Goal: Task Accomplishment & Management: Use online tool/utility

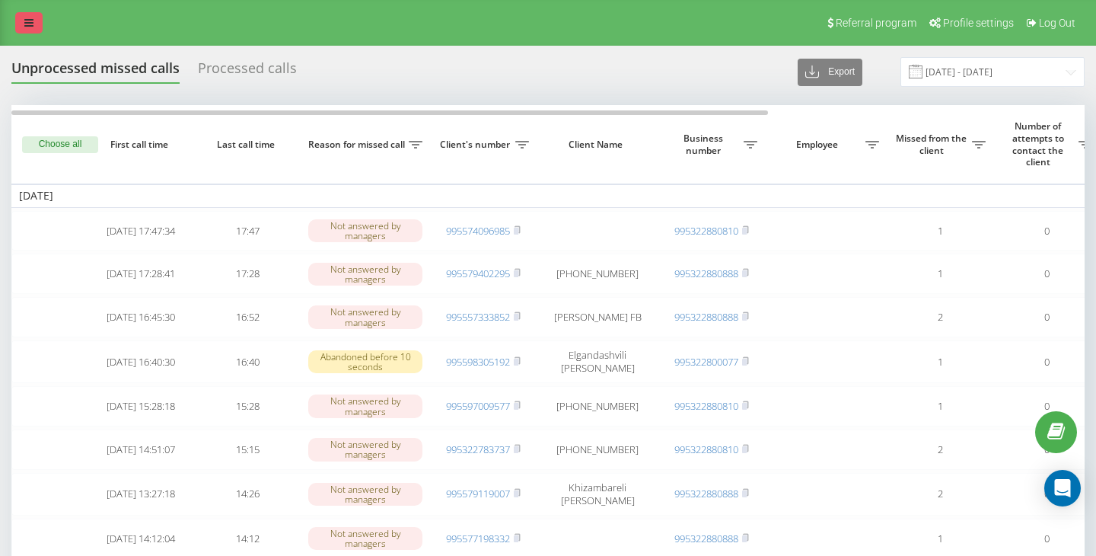
click at [30, 18] on icon at bounding box center [28, 23] width 9 height 11
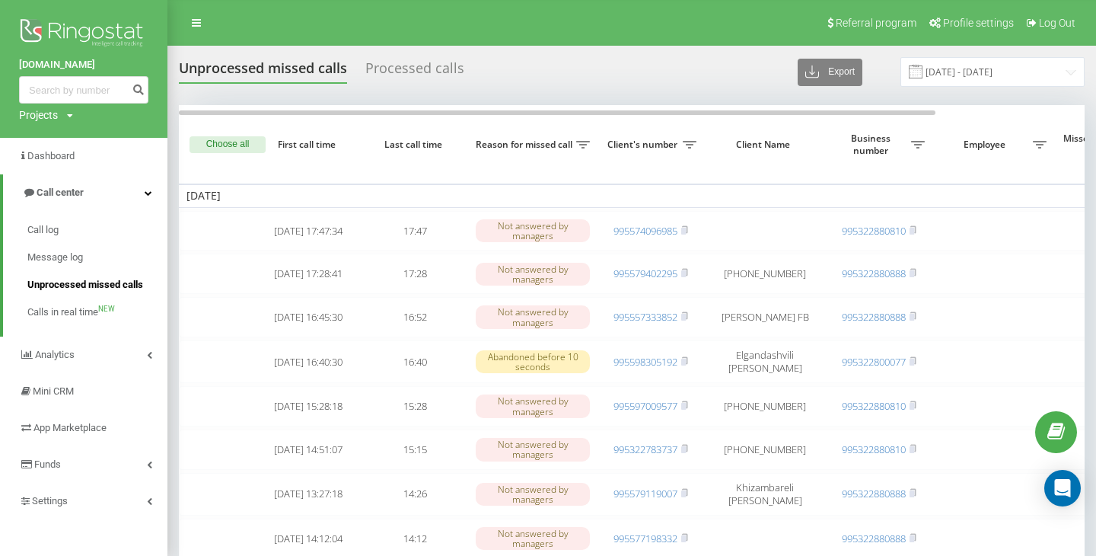
click at [91, 282] on span "Unprocessed missed calls" at bounding box center [85, 284] width 116 height 15
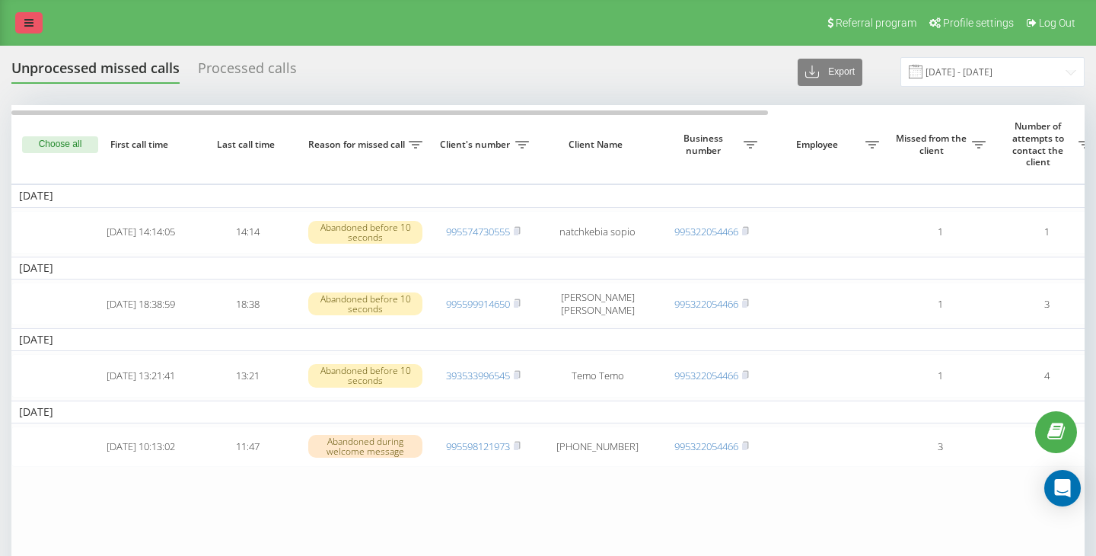
click at [28, 24] on icon at bounding box center [28, 23] width 9 height 11
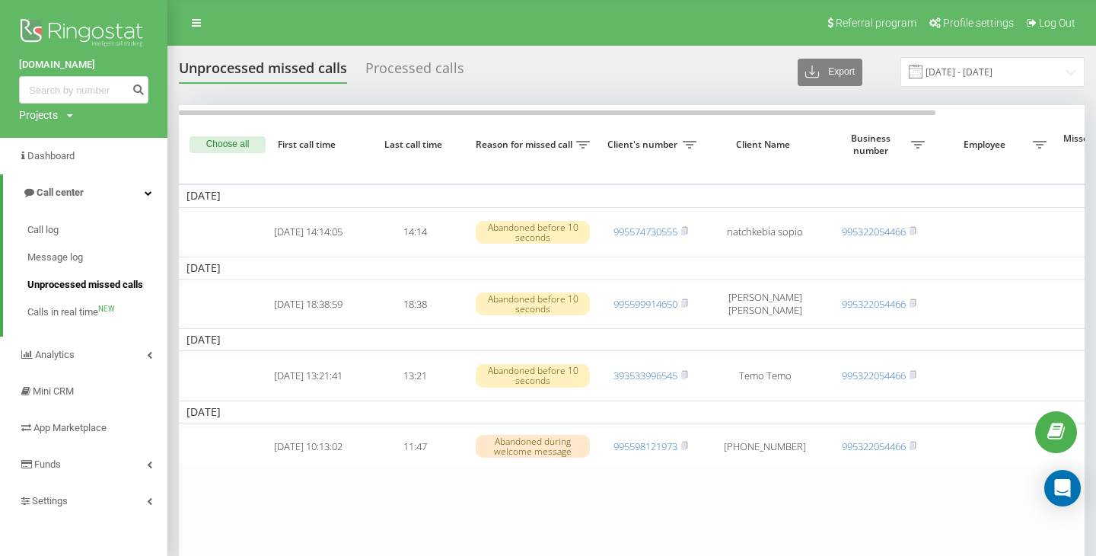
click at [65, 285] on span "Unprocessed missed calls" at bounding box center [85, 284] width 116 height 15
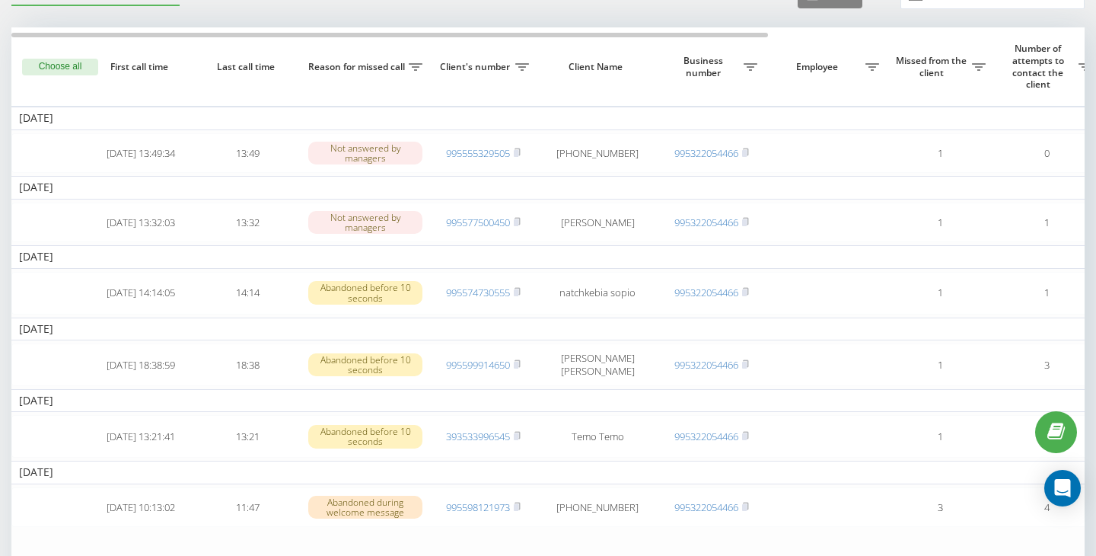
scroll to position [76, 0]
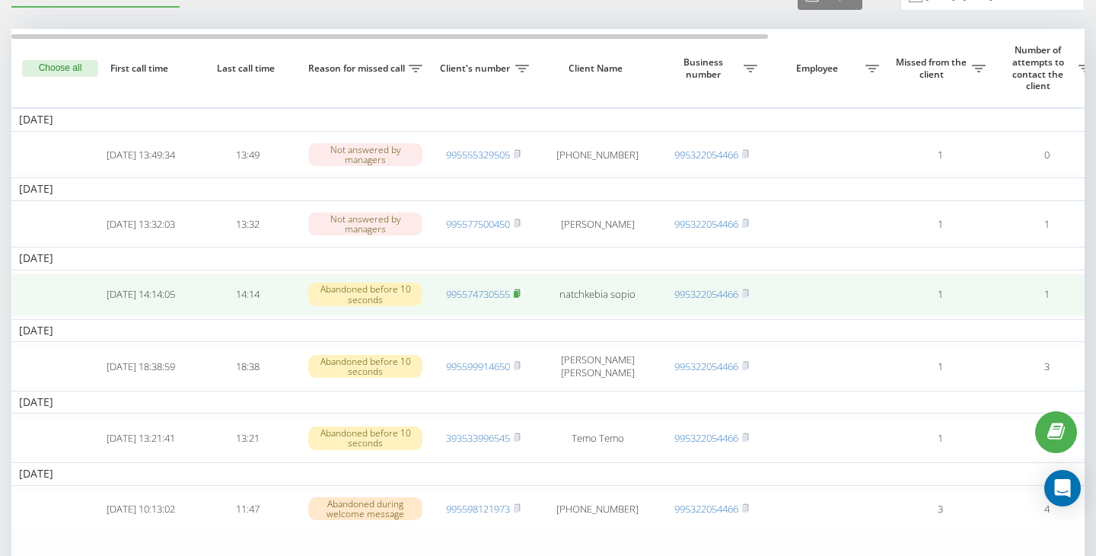
click at [520, 296] on icon at bounding box center [517, 292] width 5 height 7
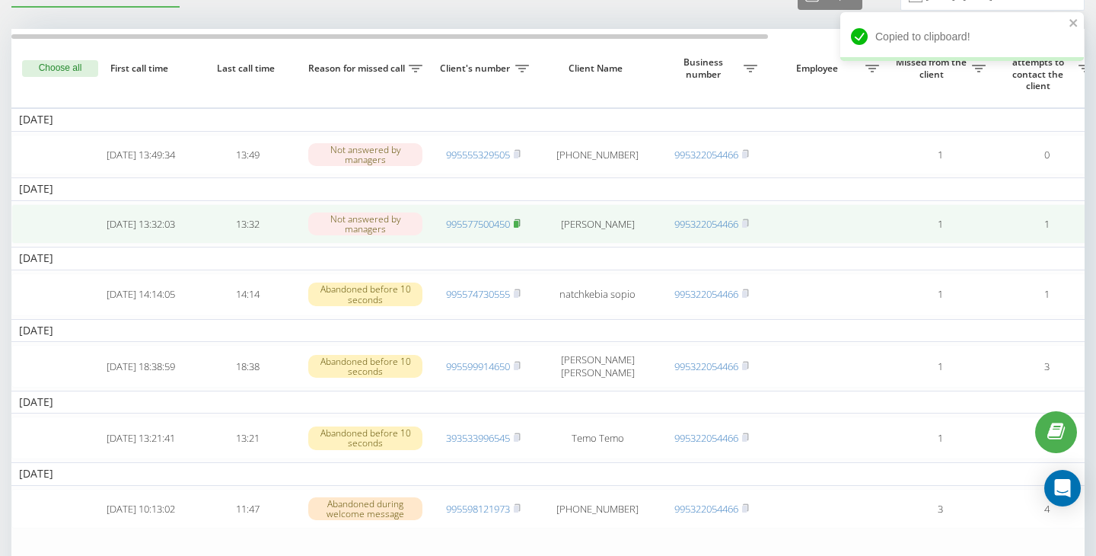
click at [518, 225] on rect at bounding box center [516, 223] width 5 height 7
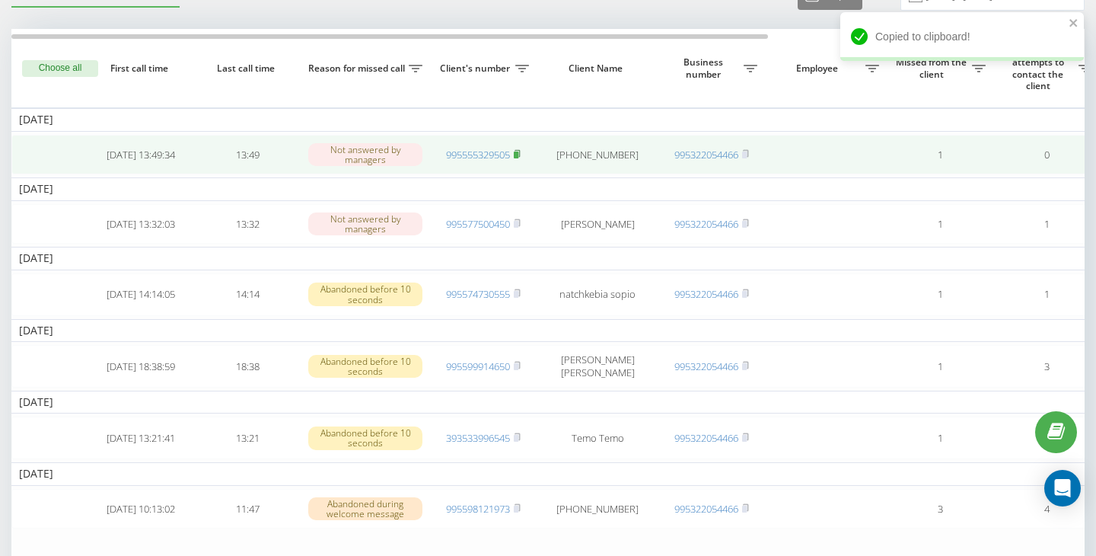
click at [520, 155] on icon at bounding box center [517, 152] width 5 height 7
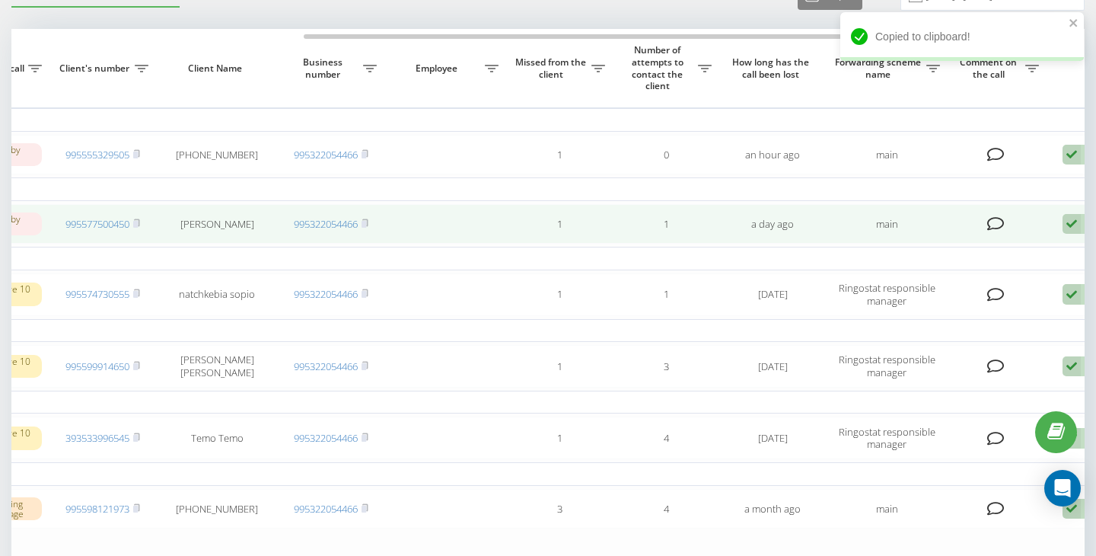
scroll to position [0, 403]
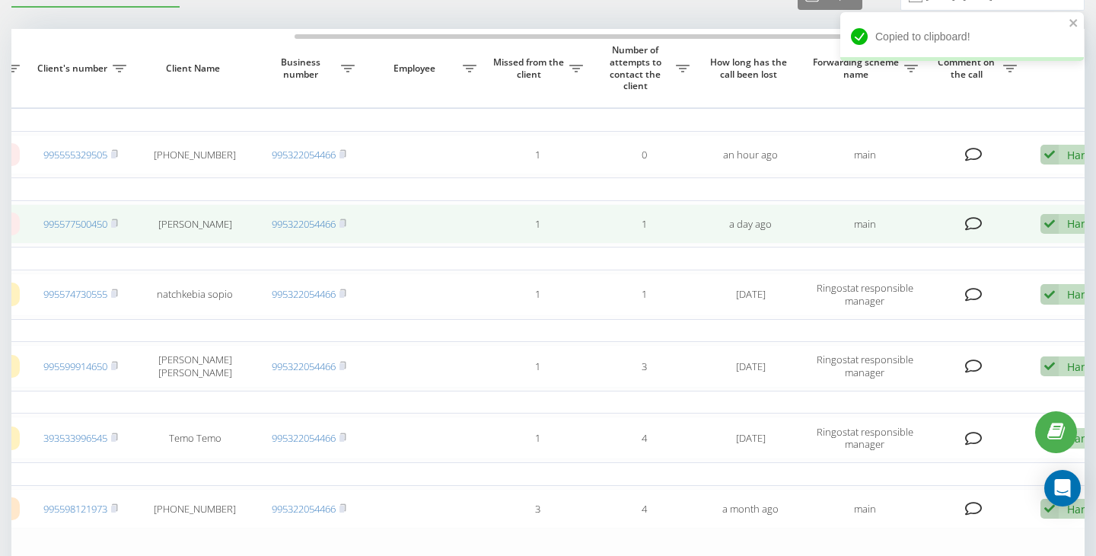
click at [1059, 228] on div "Handle Failed to contact Contacted the client using another channel The client …" at bounding box center [1076, 224] width 72 height 21
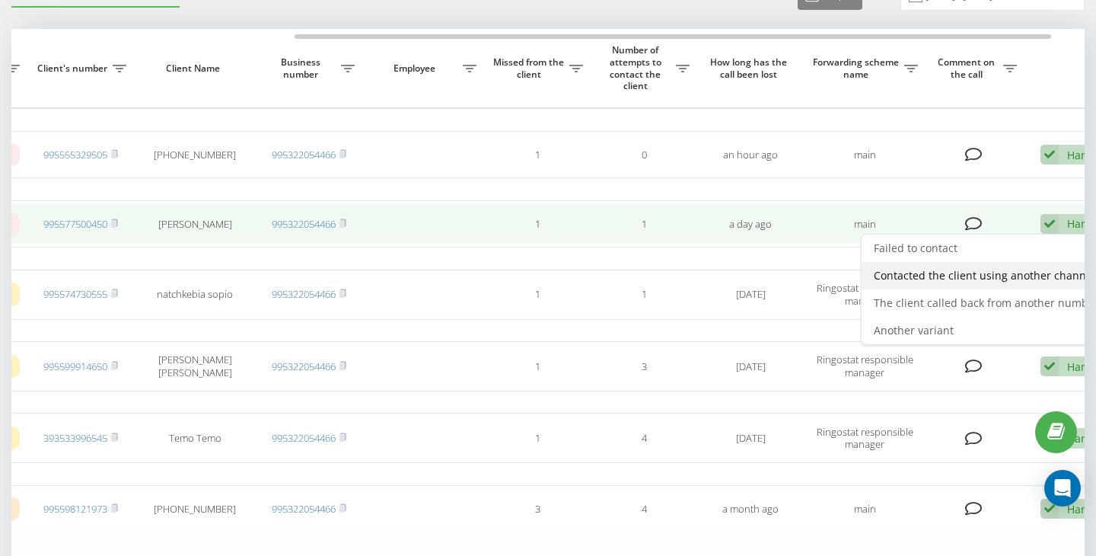
click at [932, 282] on span "Contacted the client using another channel" at bounding box center [984, 275] width 221 height 14
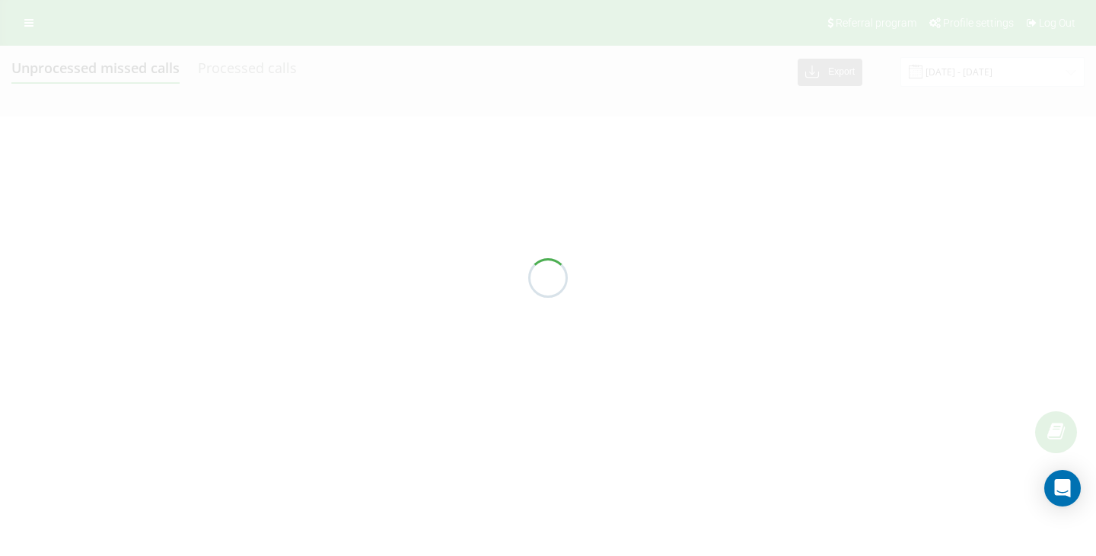
scroll to position [0, 0]
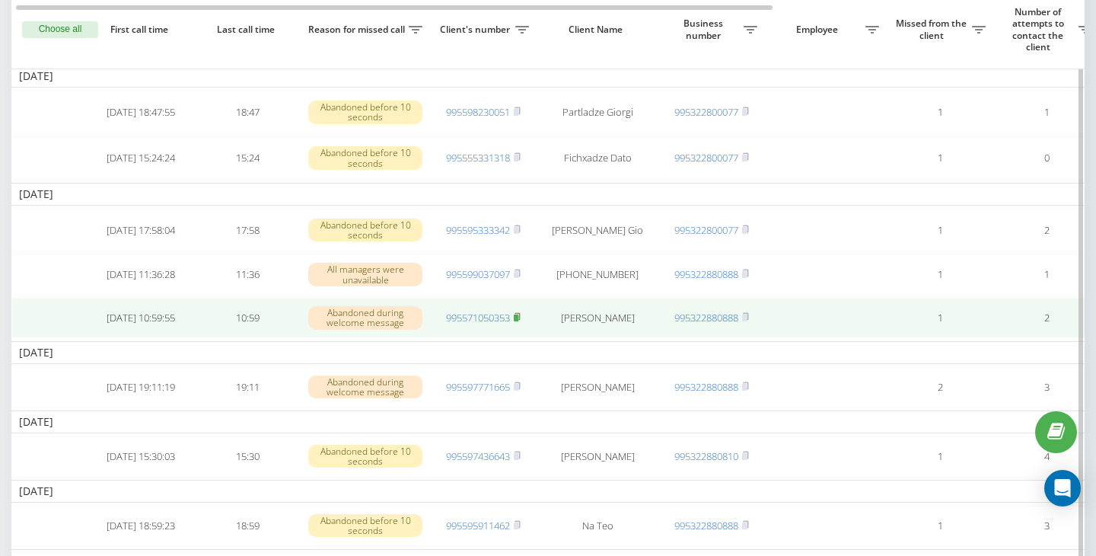
click at [520, 320] on icon at bounding box center [517, 316] width 5 height 7
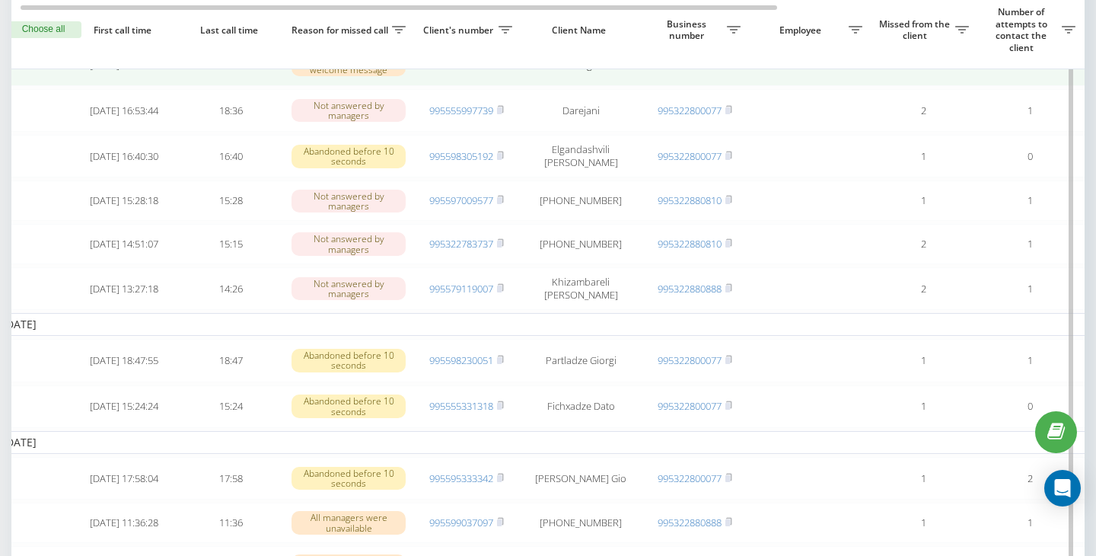
scroll to position [0, 7]
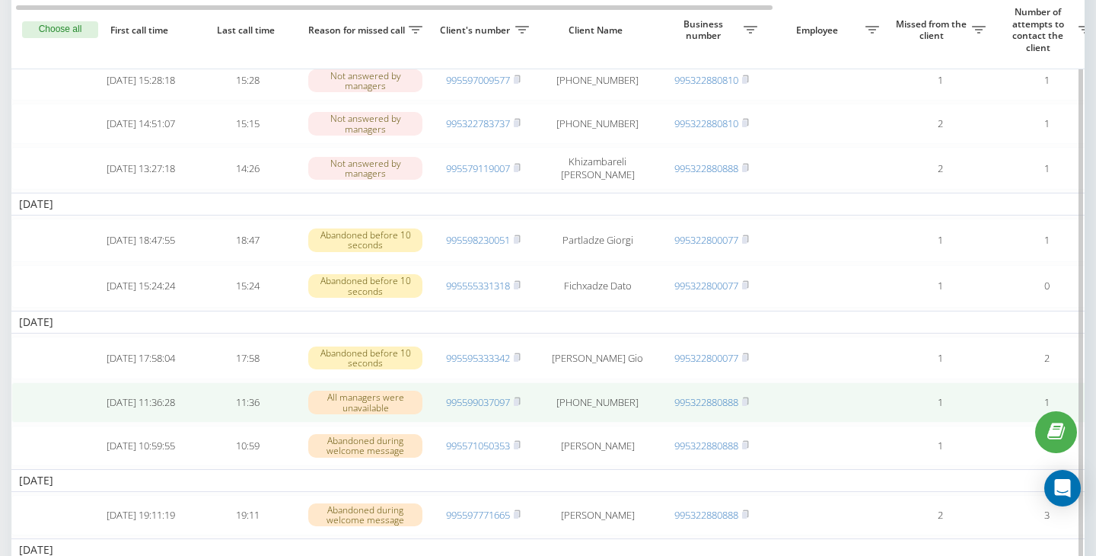
click at [522, 415] on td "995599037097" at bounding box center [483, 402] width 107 height 40
click at [520, 404] on icon at bounding box center [517, 400] width 5 height 7
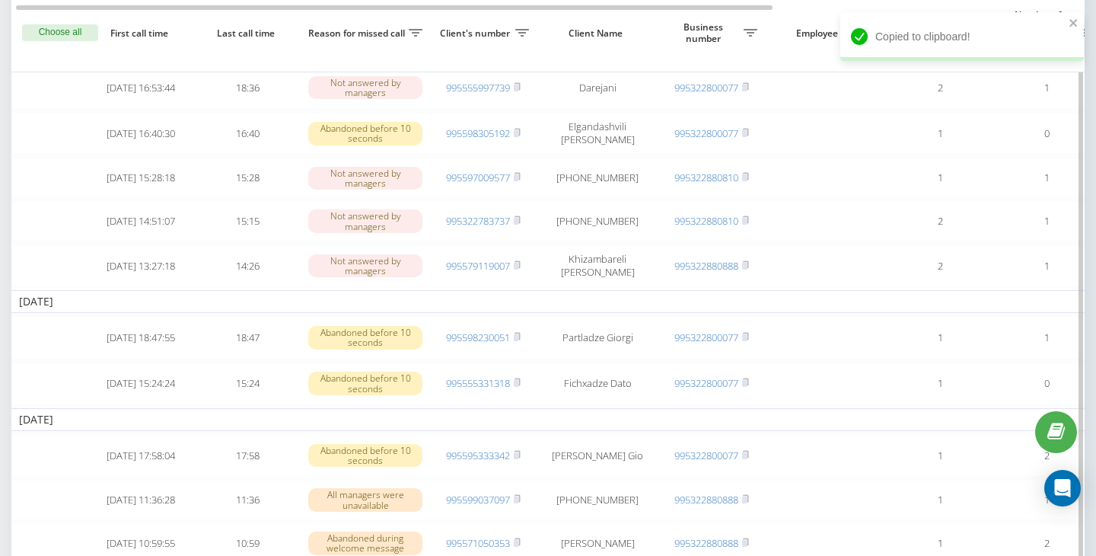
scroll to position [527, 0]
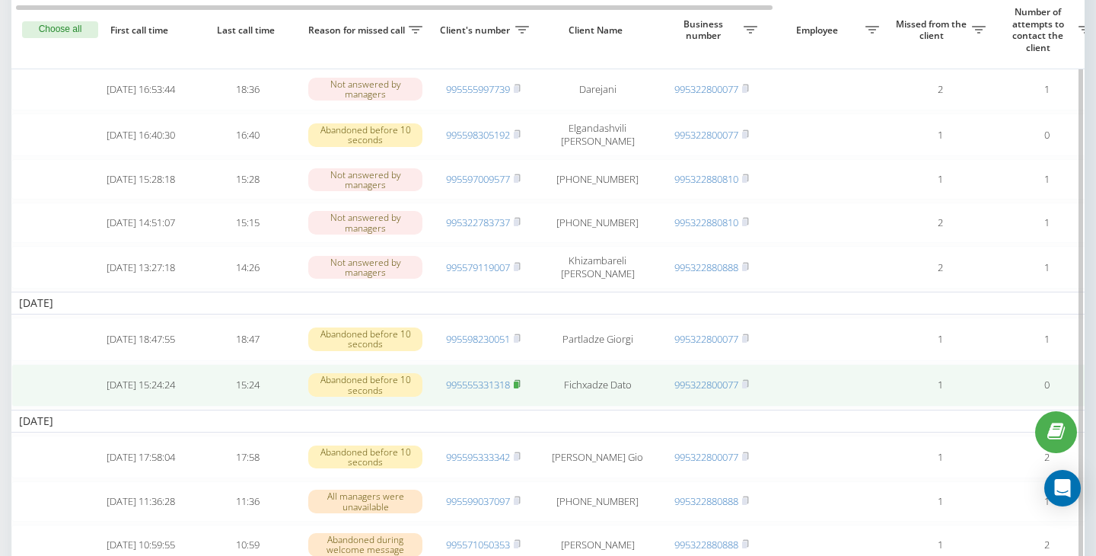
click at [518, 388] on rect at bounding box center [516, 384] width 5 height 7
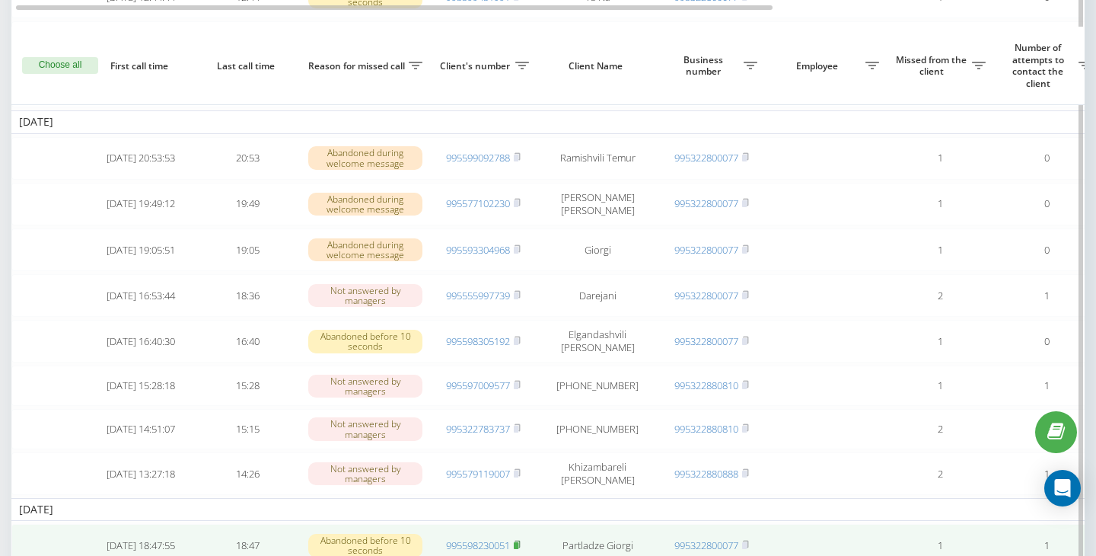
scroll to position [378, 0]
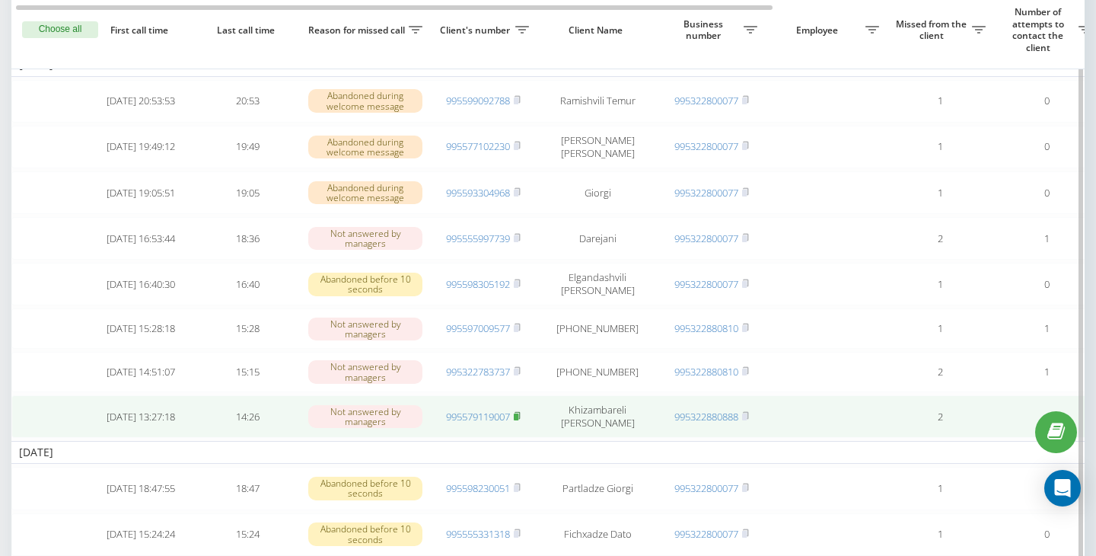
click at [521, 420] on icon at bounding box center [517, 415] width 7 height 9
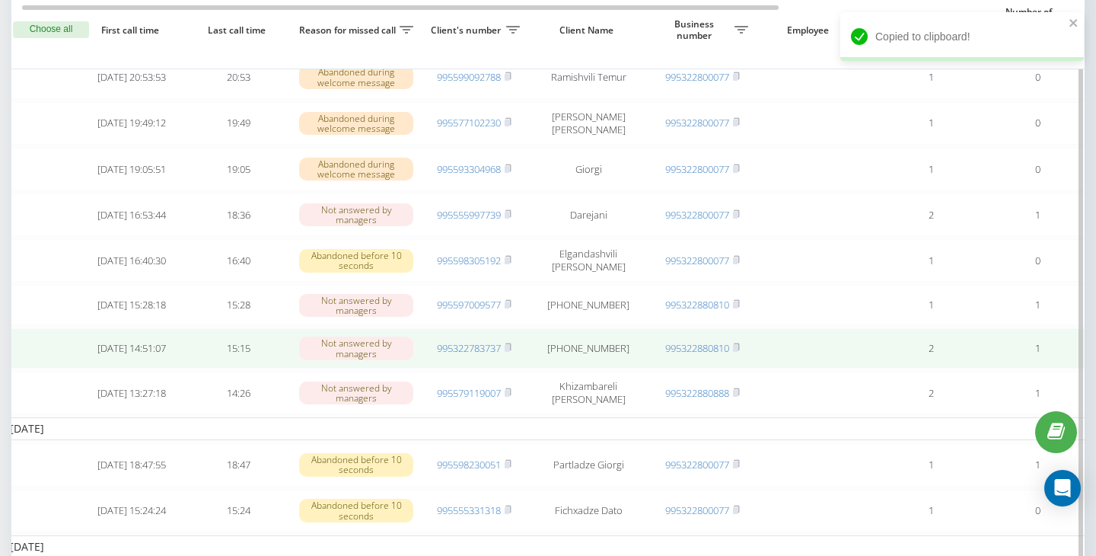
scroll to position [400, 0]
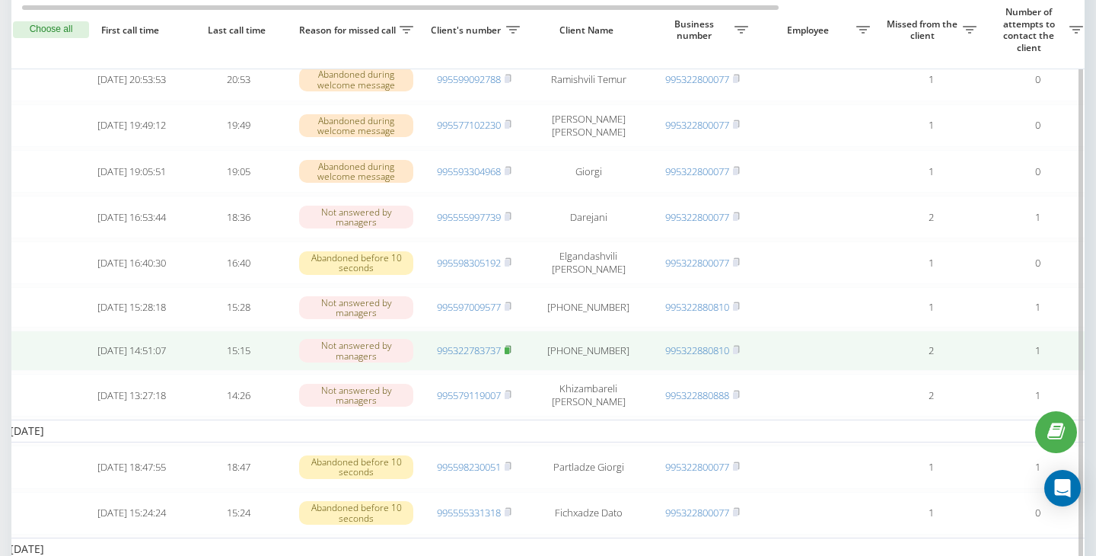
click at [511, 354] on icon at bounding box center [508, 349] width 7 height 9
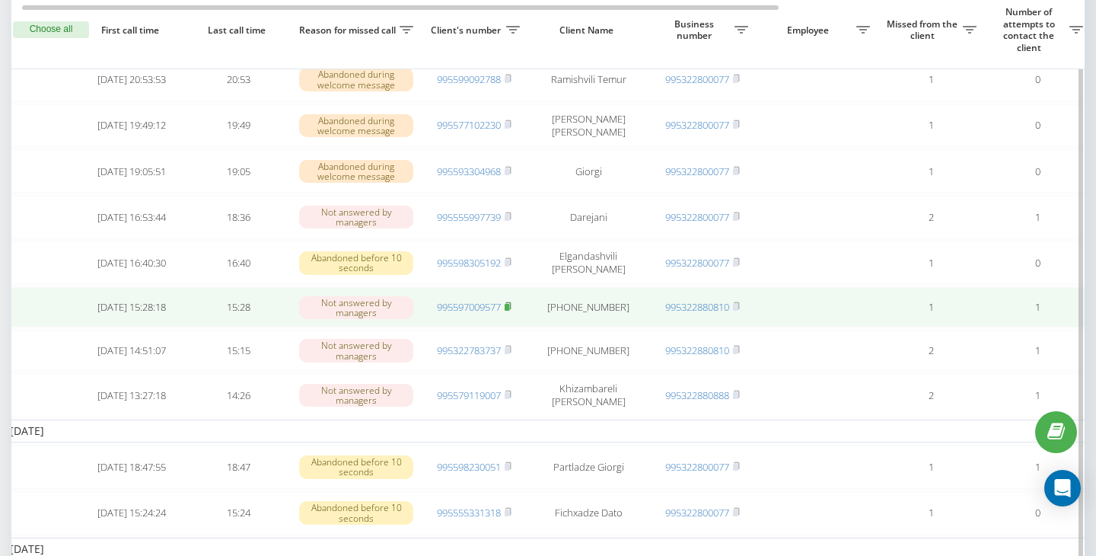
click at [511, 311] on icon at bounding box center [508, 305] width 7 height 9
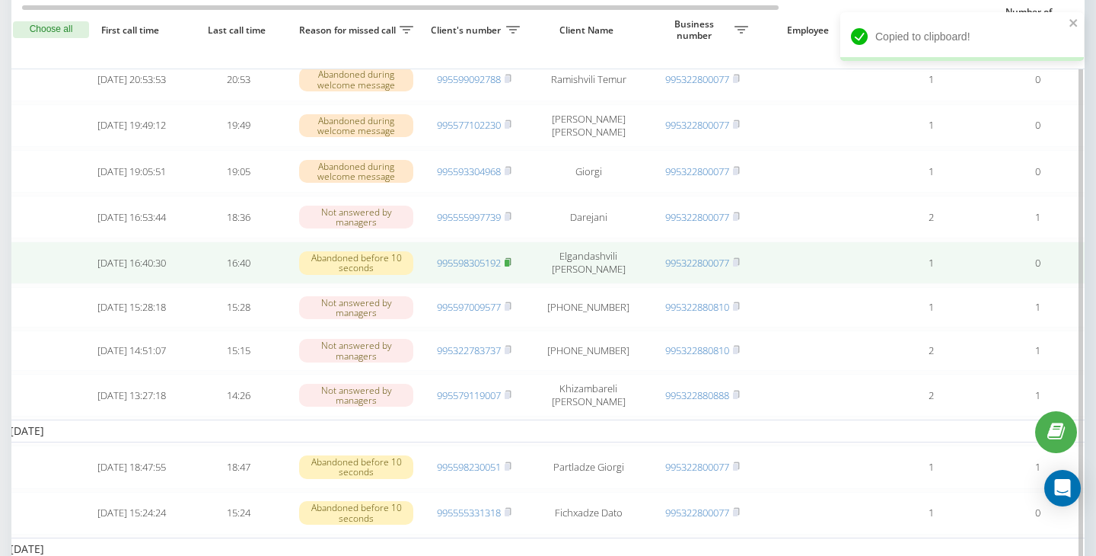
click at [509, 266] on rect at bounding box center [507, 263] width 5 height 7
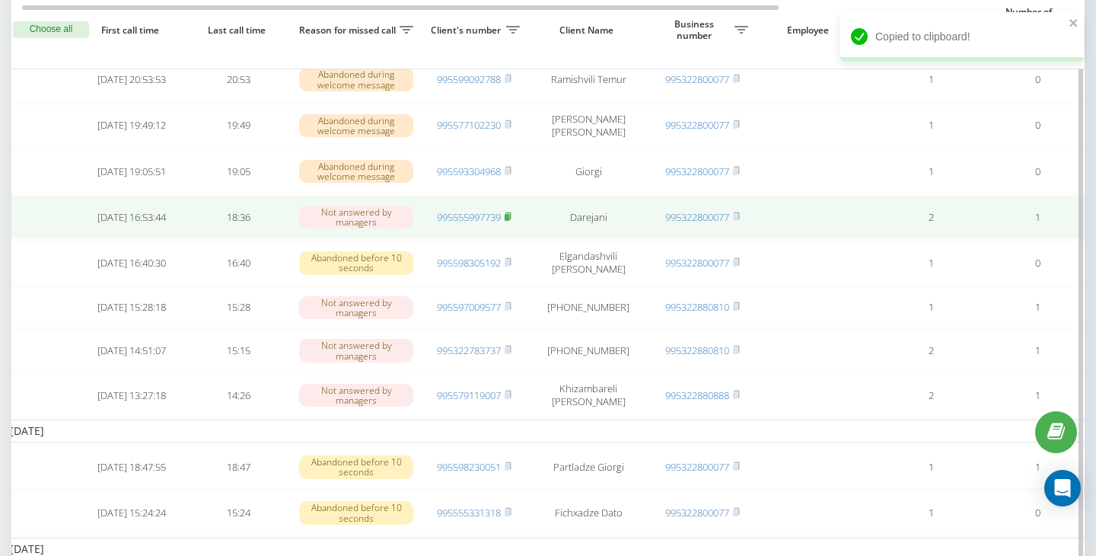
click at [511, 219] on icon at bounding box center [507, 215] width 5 height 7
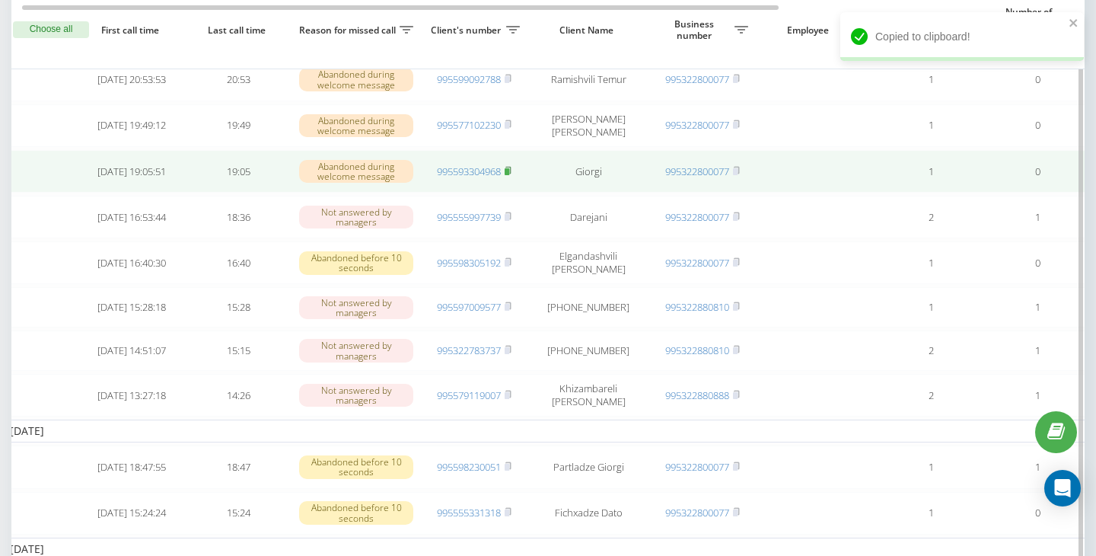
click at [509, 175] on rect at bounding box center [507, 171] width 5 height 7
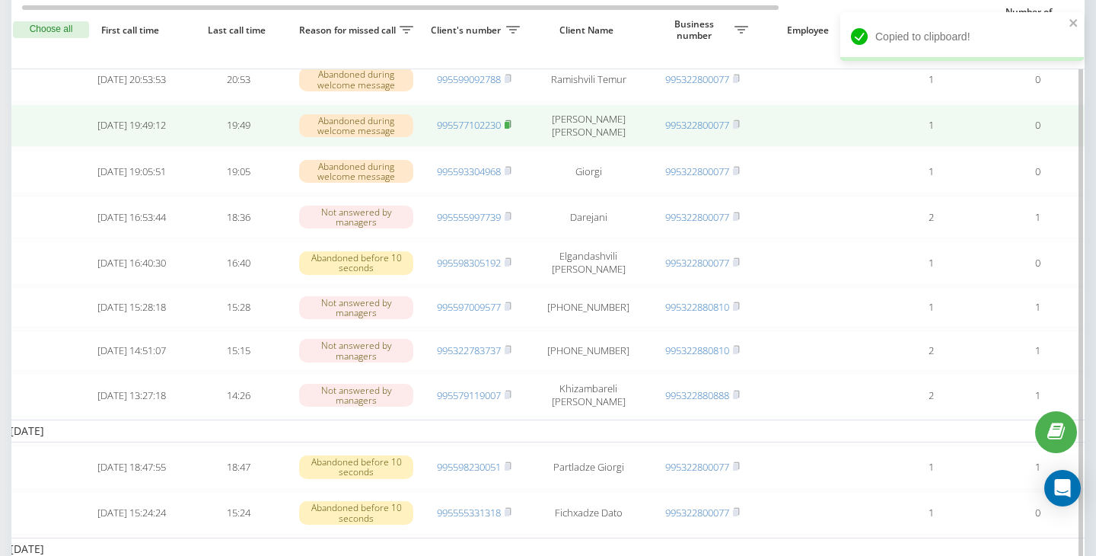
click at [509, 129] on rect at bounding box center [507, 125] width 5 height 7
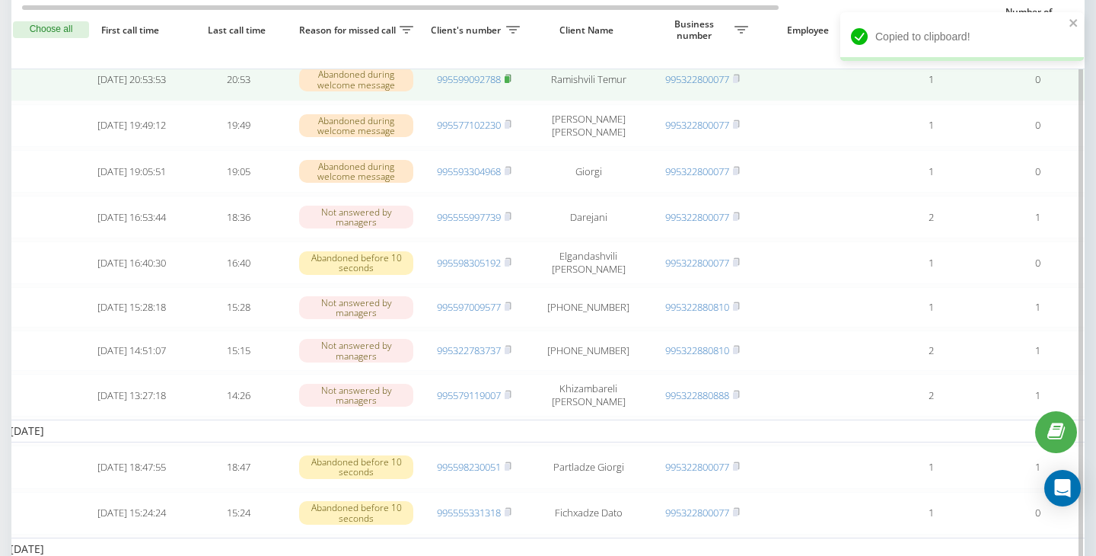
click at [511, 83] on icon at bounding box center [508, 78] width 7 height 9
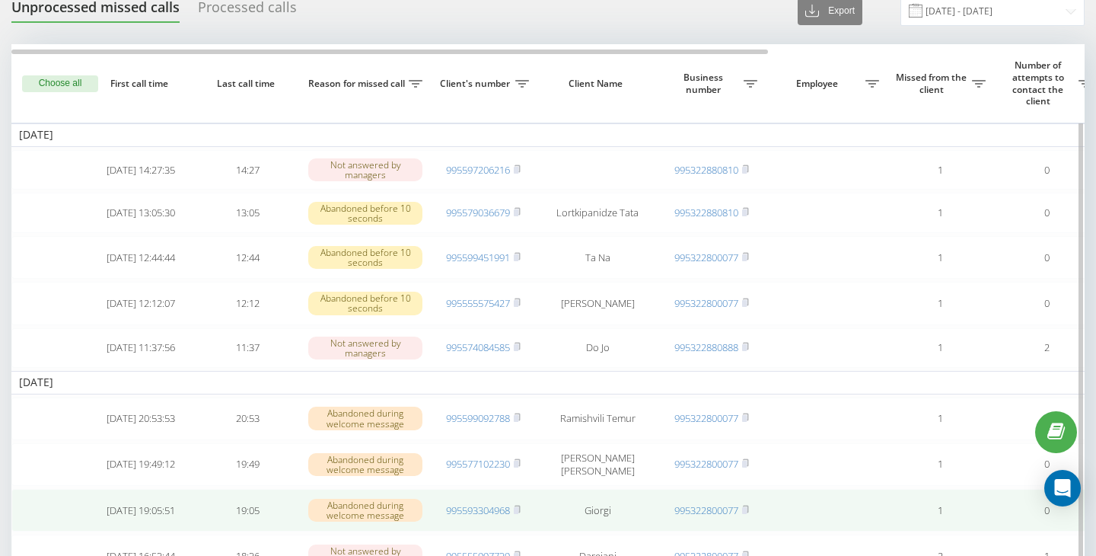
scroll to position [59, 0]
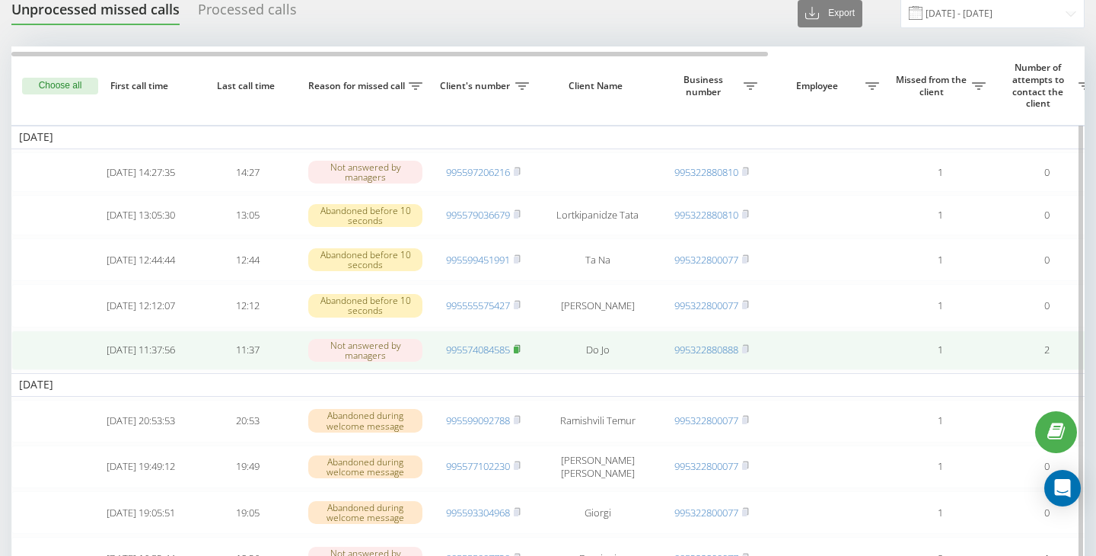
click at [518, 353] on rect at bounding box center [516, 349] width 5 height 7
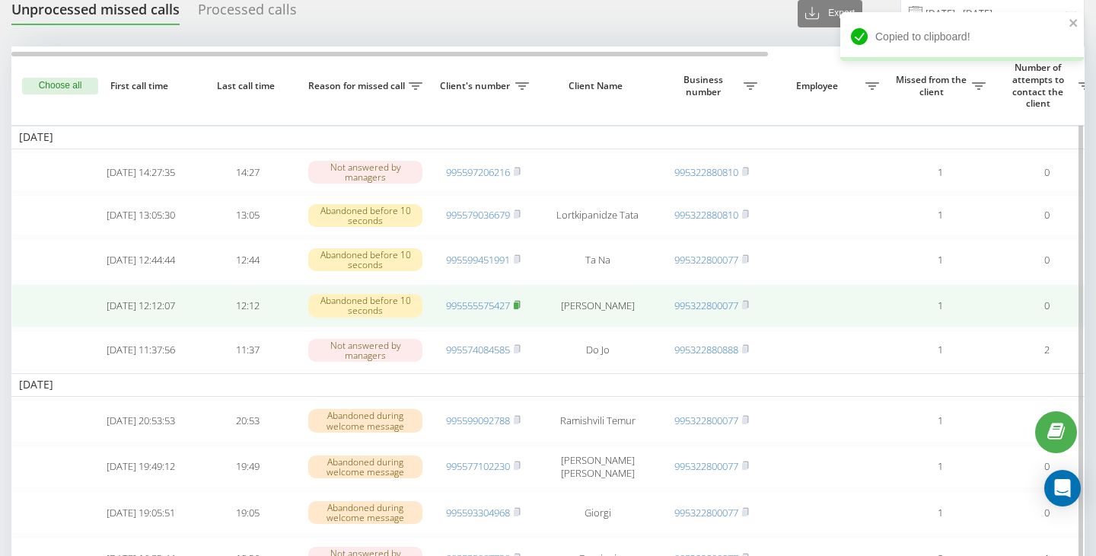
click at [518, 307] on icon at bounding box center [517, 304] width 7 height 9
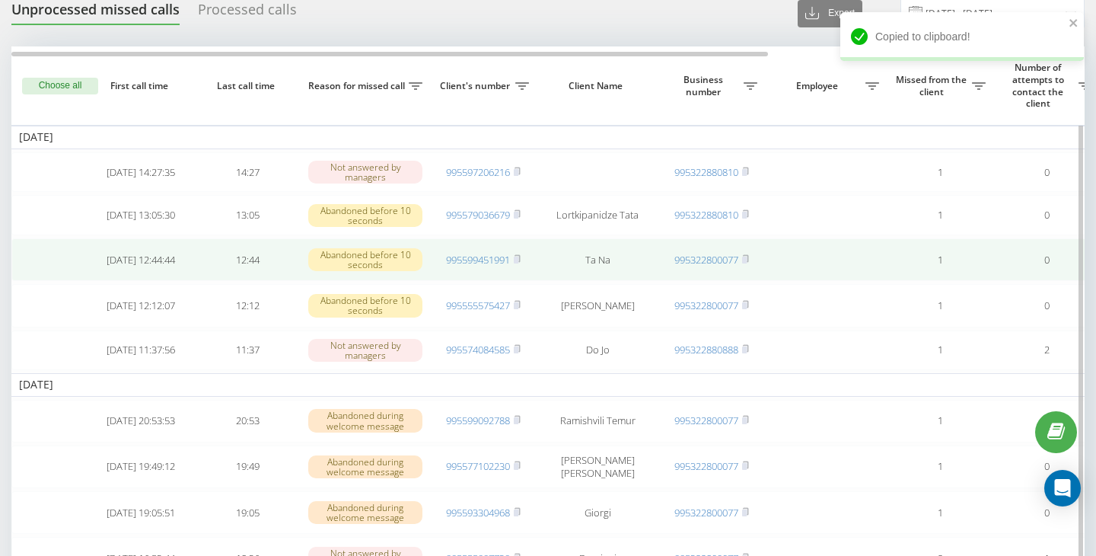
click at [522, 263] on td "995599451991" at bounding box center [483, 259] width 107 height 43
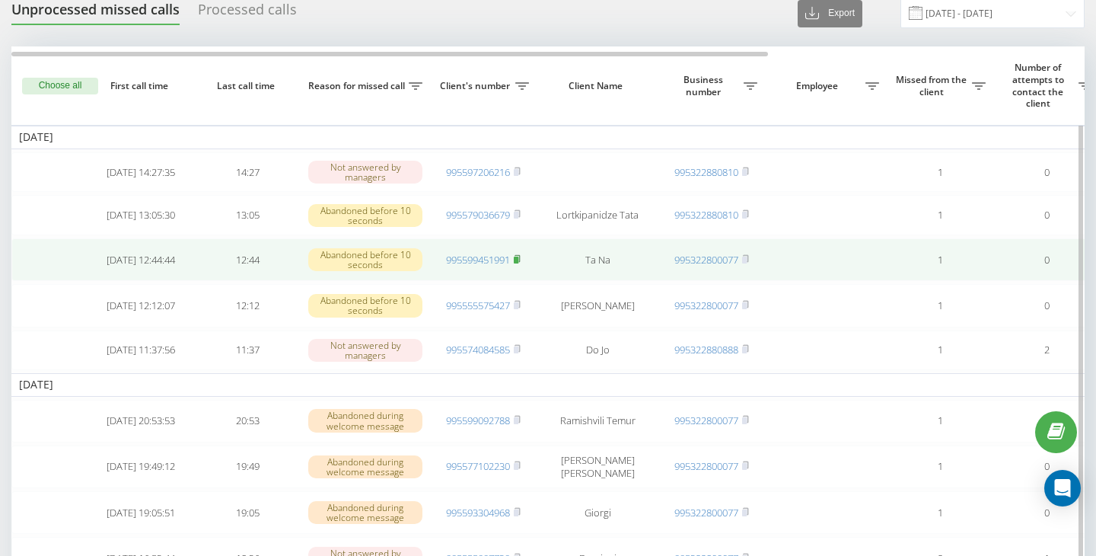
click at [521, 263] on icon at bounding box center [517, 258] width 7 height 9
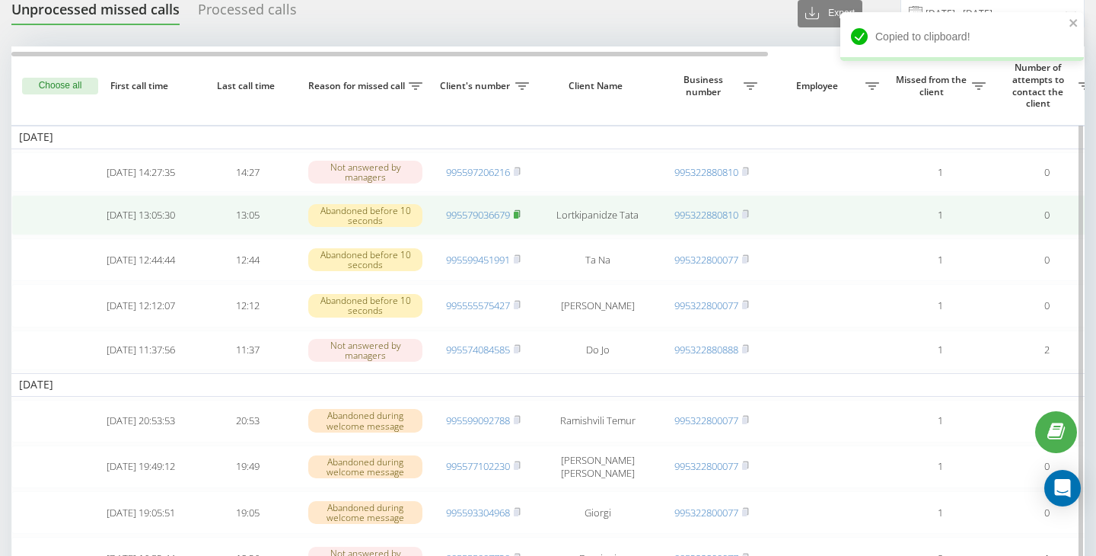
click at [518, 216] on rect at bounding box center [516, 215] width 5 height 7
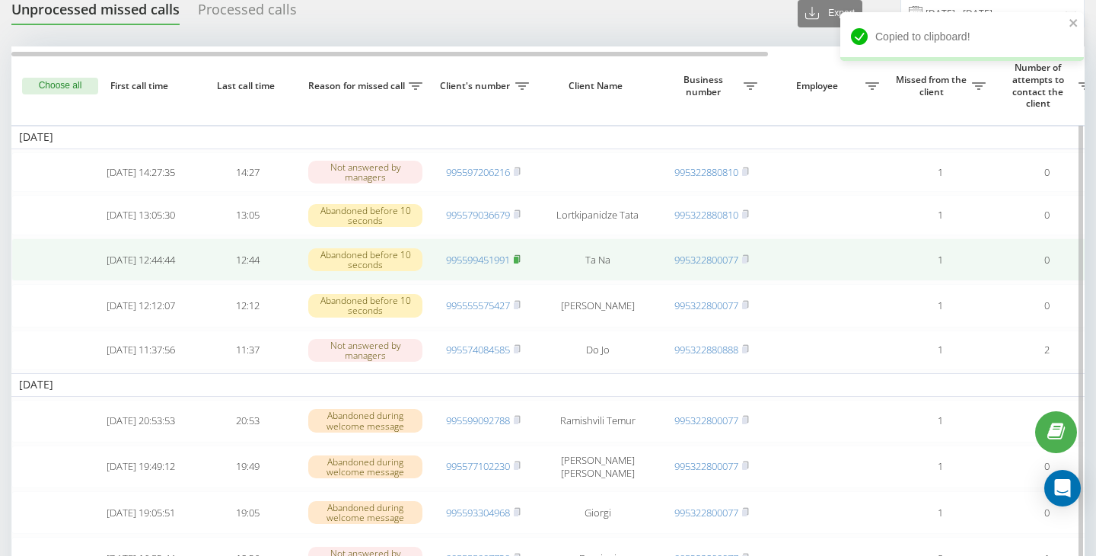
click at [518, 262] on rect at bounding box center [516, 260] width 5 height 7
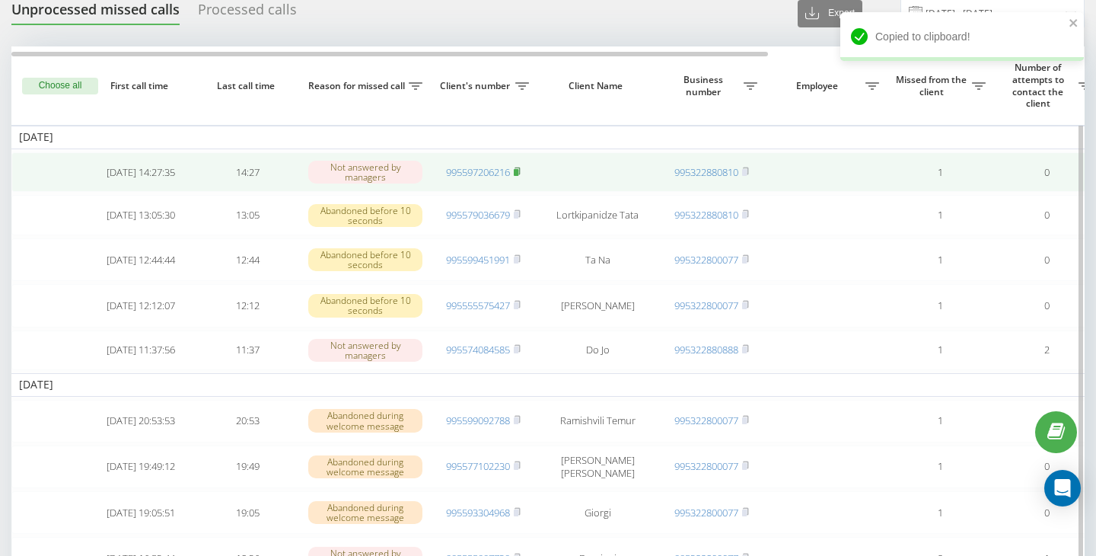
click at [518, 170] on rect at bounding box center [516, 172] width 5 height 7
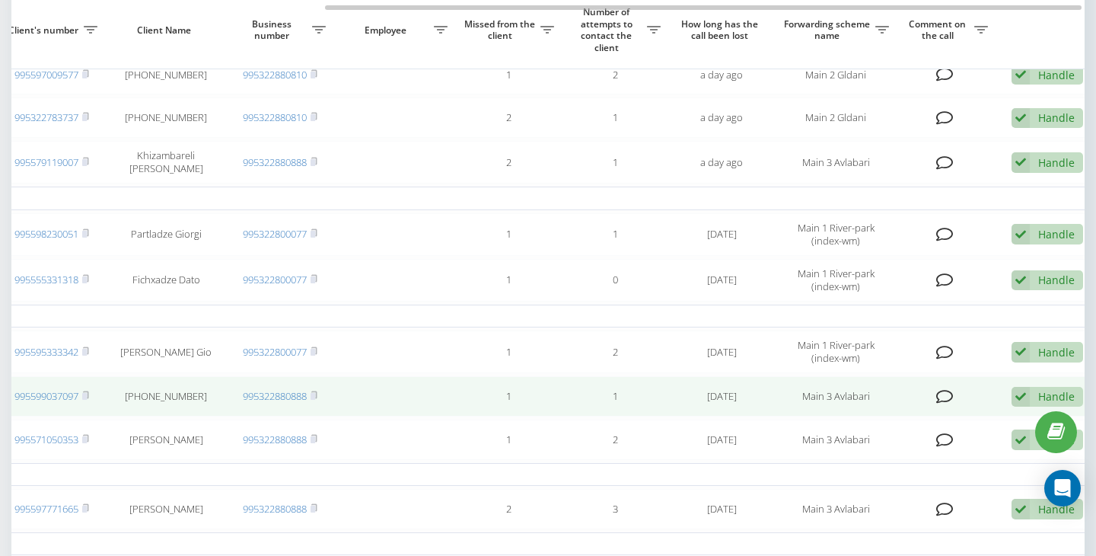
scroll to position [0, 449]
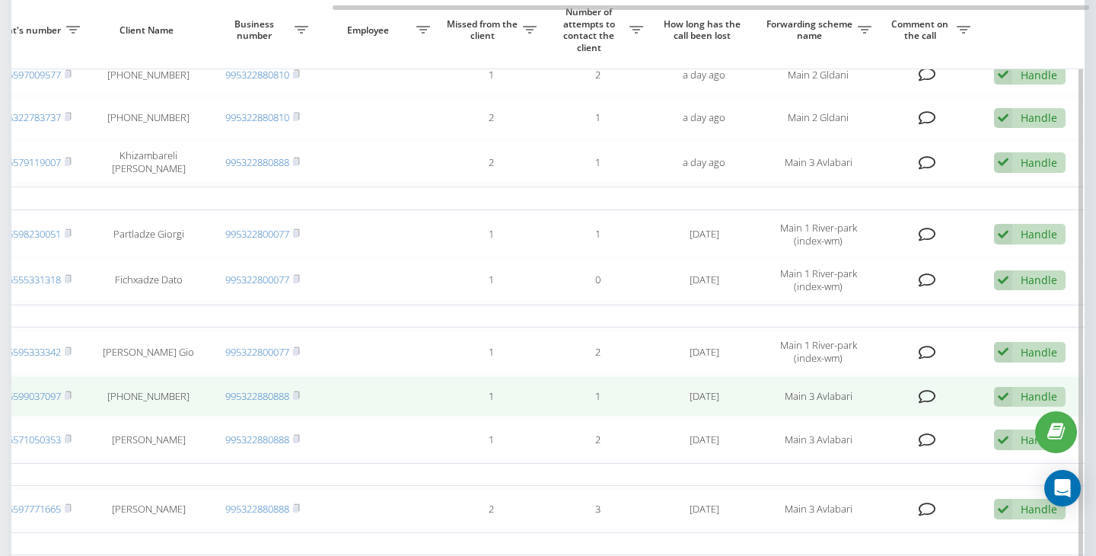
click at [1006, 400] on icon at bounding box center [1003, 397] width 18 height 21
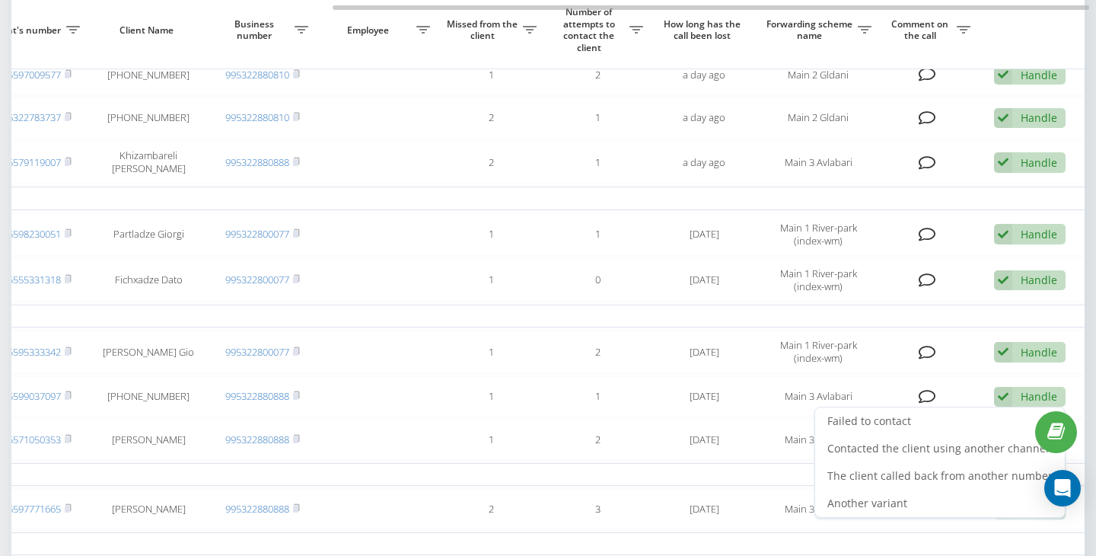
click at [899, 455] on span "Contacted the client using another channel" at bounding box center [937, 448] width 221 height 14
